Goal: Transaction & Acquisition: Purchase product/service

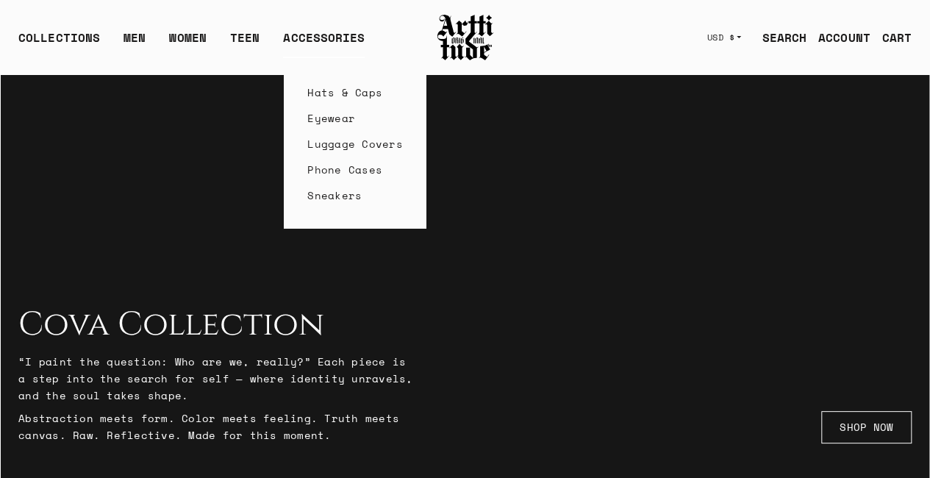
click at [342, 33] on div "ACCESSORIES" at bounding box center [324, 43] width 82 height 29
click at [355, 187] on link "Sneakers" at bounding box center [355, 195] width 96 height 26
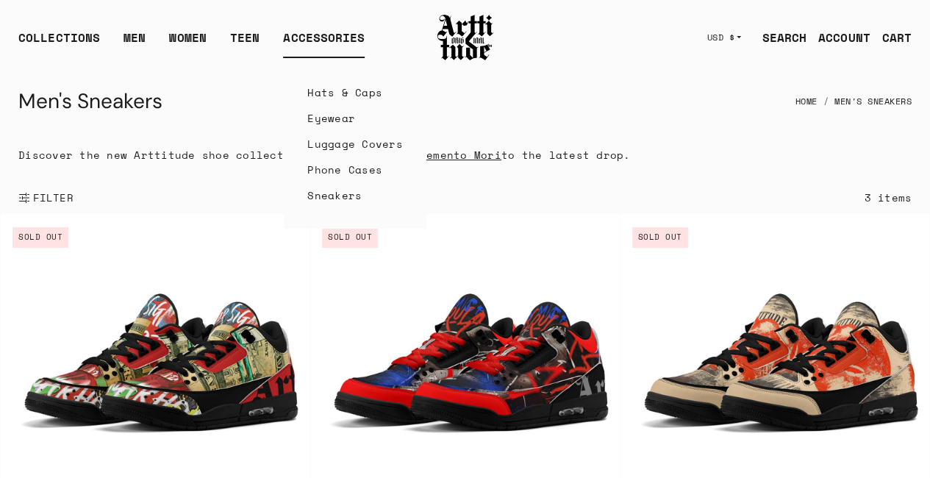
click at [340, 31] on div "ACCESSORIES" at bounding box center [324, 43] width 82 height 29
click at [334, 169] on link "Phone Cases" at bounding box center [355, 170] width 96 height 26
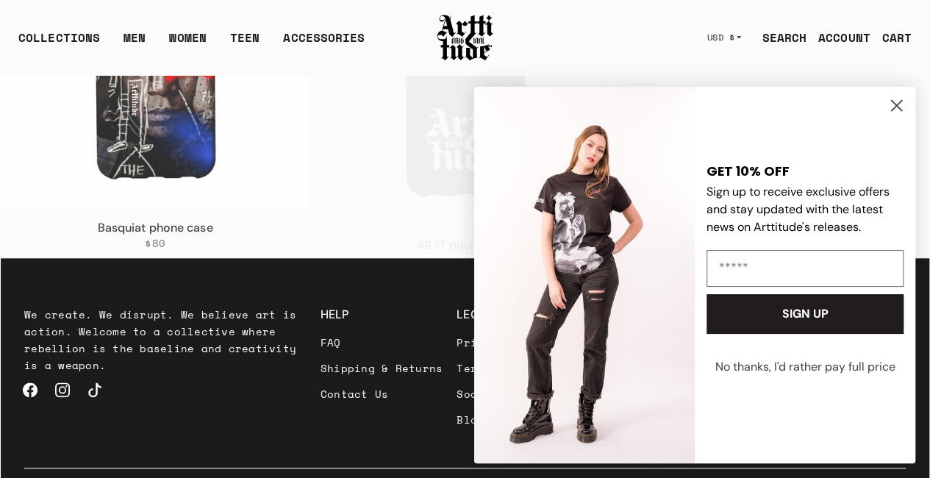
scroll to position [699, 0]
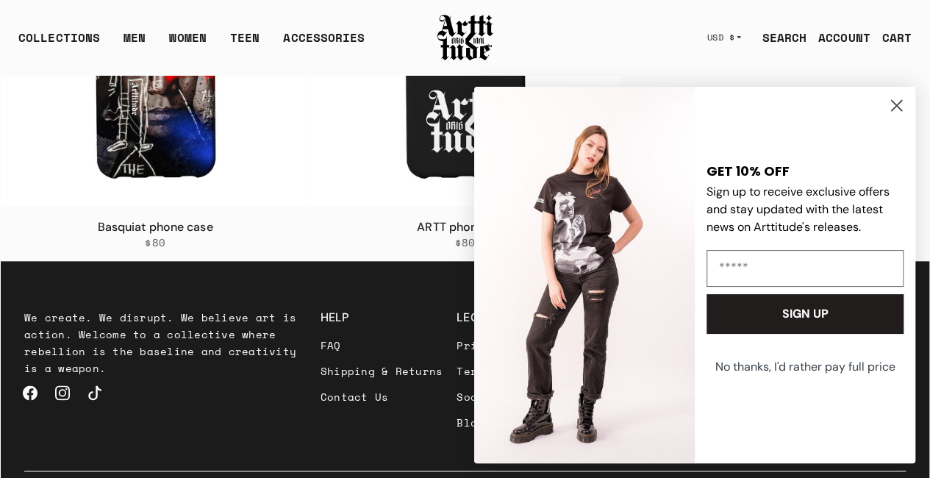
click at [905, 95] on icon "Close dialog" at bounding box center [897, 106] width 26 height 26
